Goal: Find specific page/section: Find specific page/section

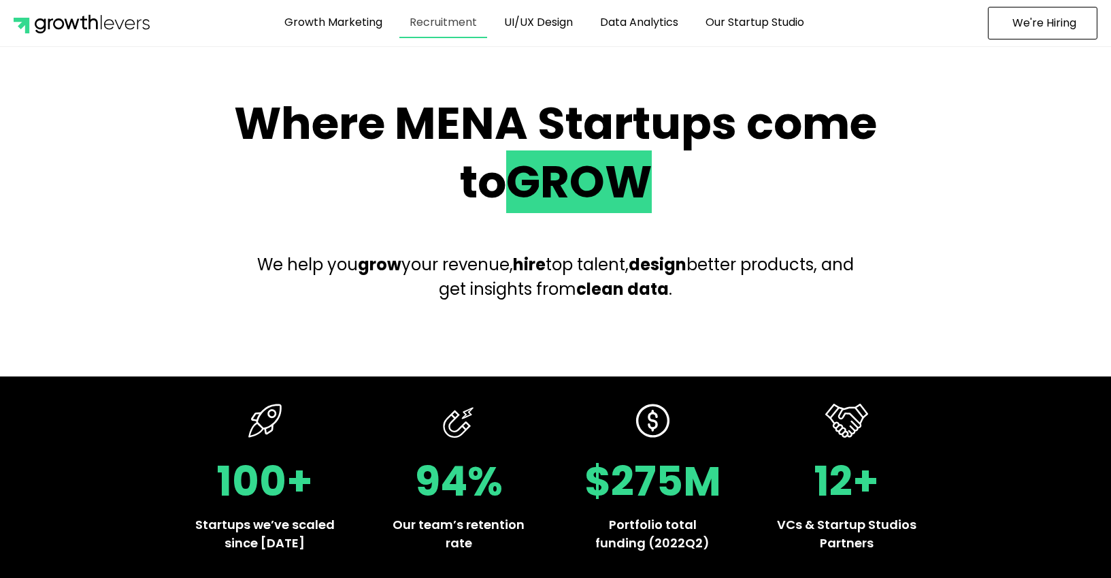
click at [421, 21] on link "Recruitment" at bounding box center [443, 22] width 88 height 31
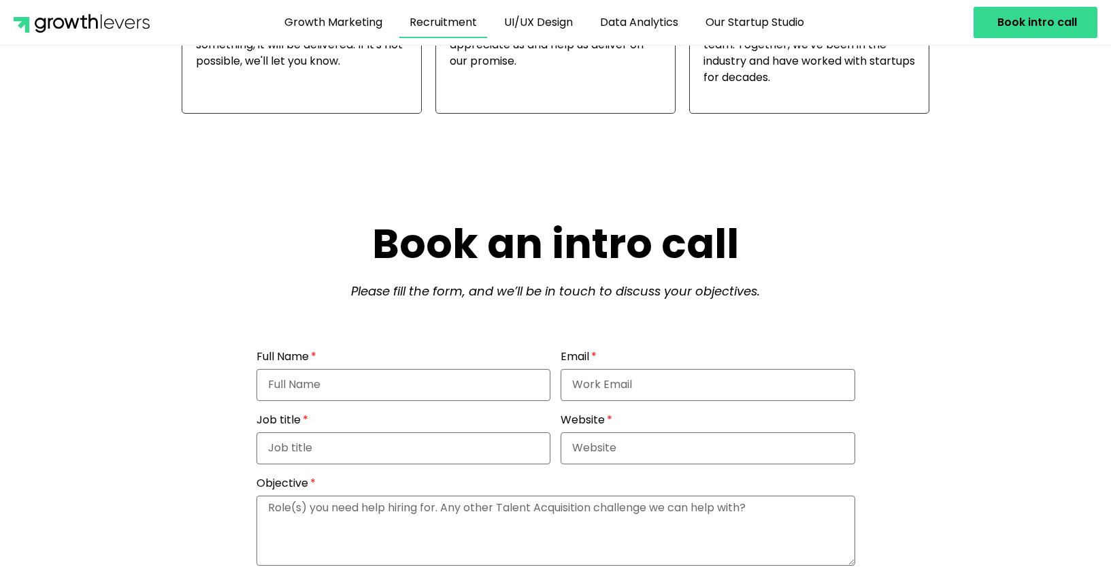
scroll to position [3199, 0]
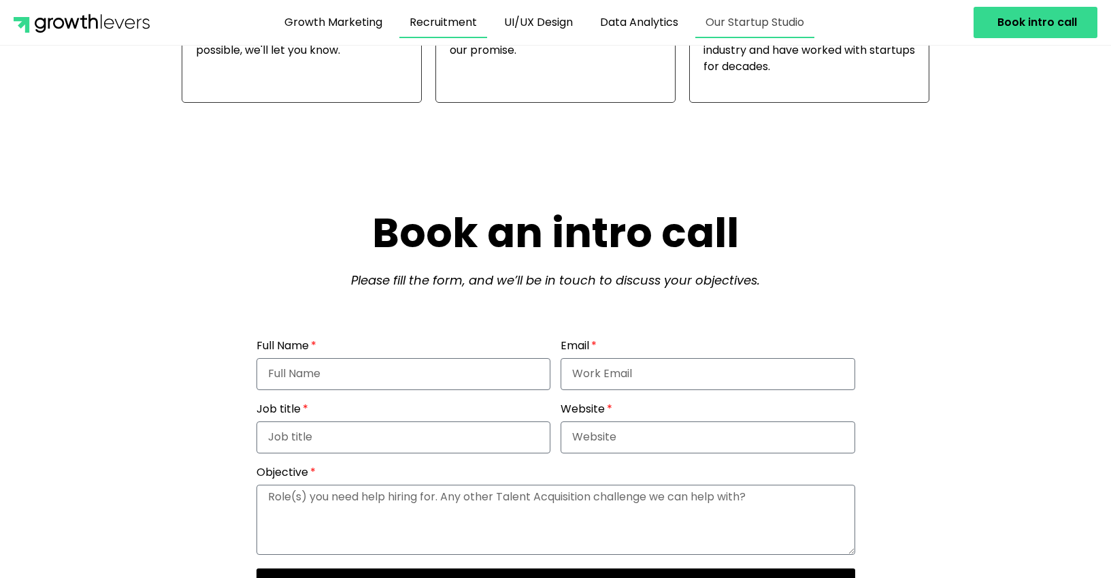
click at [783, 25] on link "Our Startup Studio" at bounding box center [755, 22] width 119 height 31
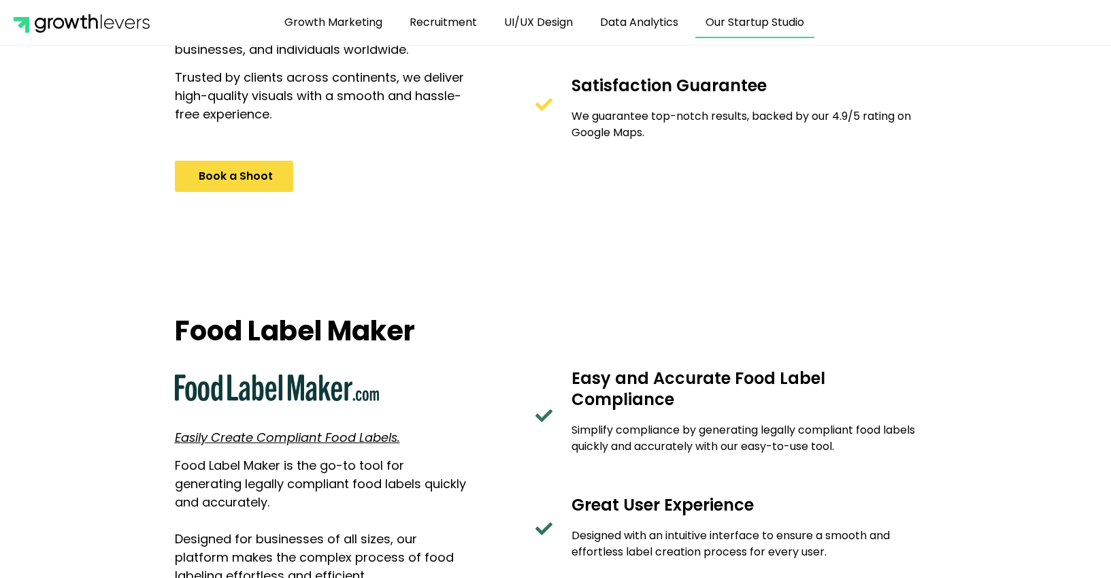
scroll to position [1061, 0]
